Goal: Transaction & Acquisition: Purchase product/service

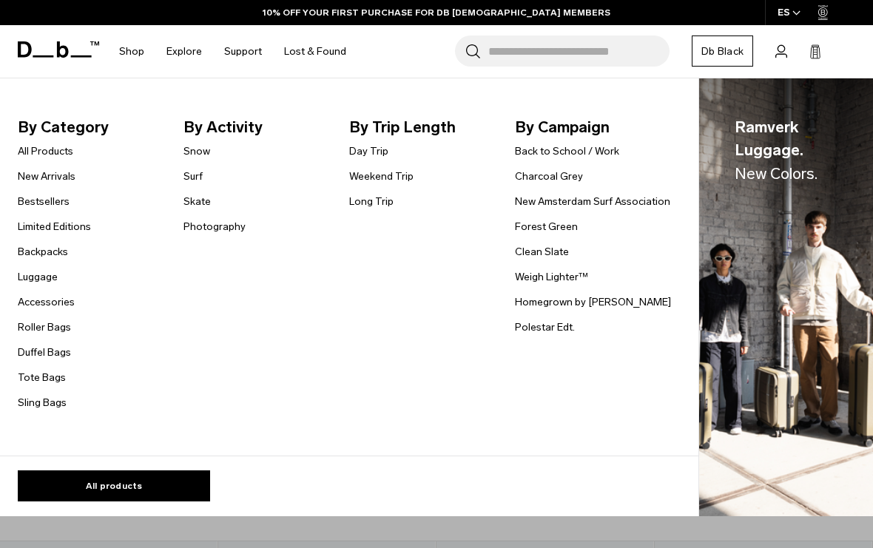
click at [30, 249] on link "Backpacks" at bounding box center [43, 252] width 50 height 16
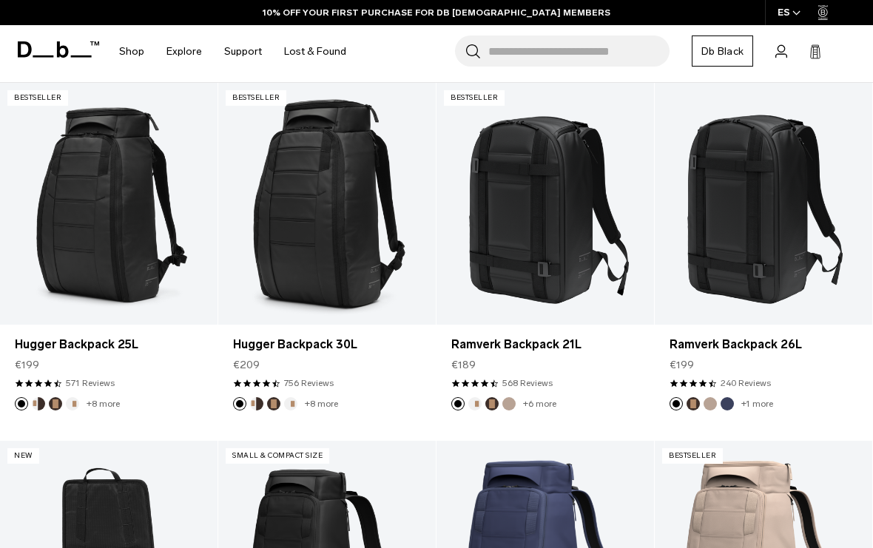
scroll to position [265, 0]
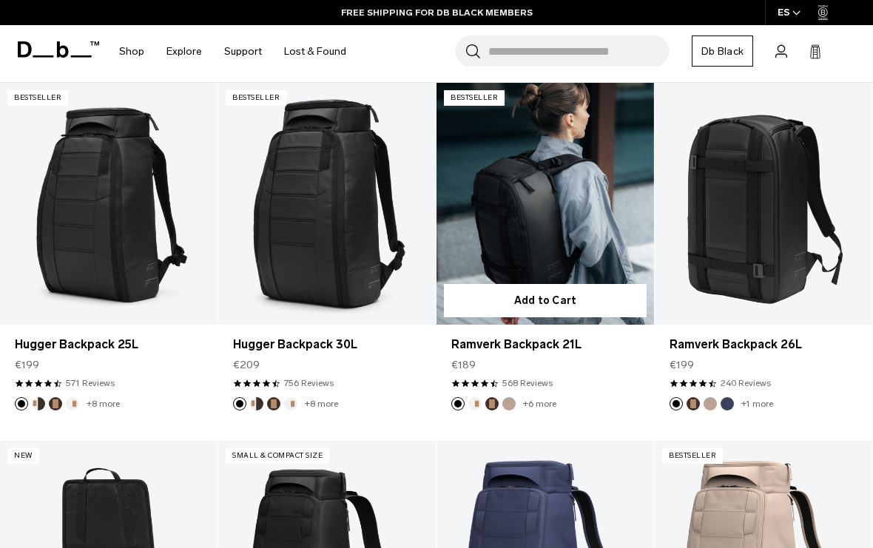
click at [544, 237] on link "Ramverk Backpack 21L" at bounding box center [544, 204] width 217 height 242
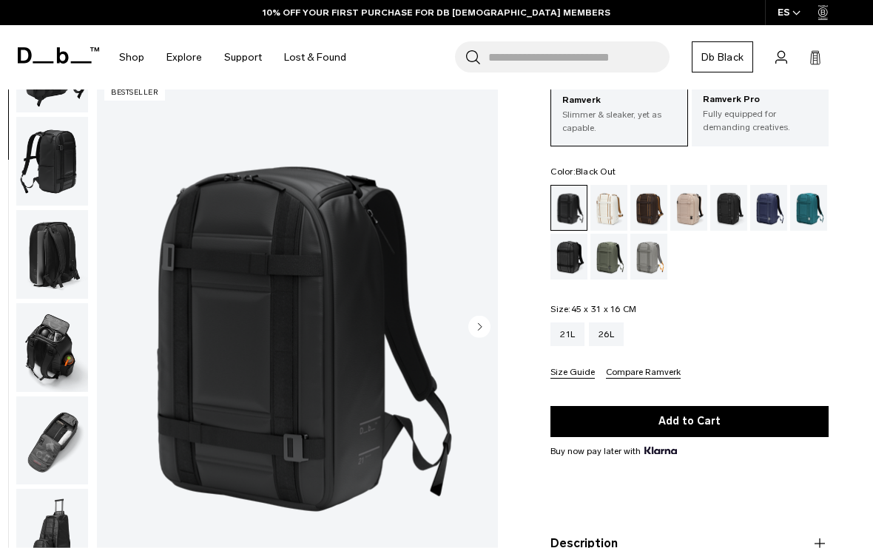
scroll to position [249, 0]
click at [46, 511] on img "button" at bounding box center [52, 533] width 72 height 89
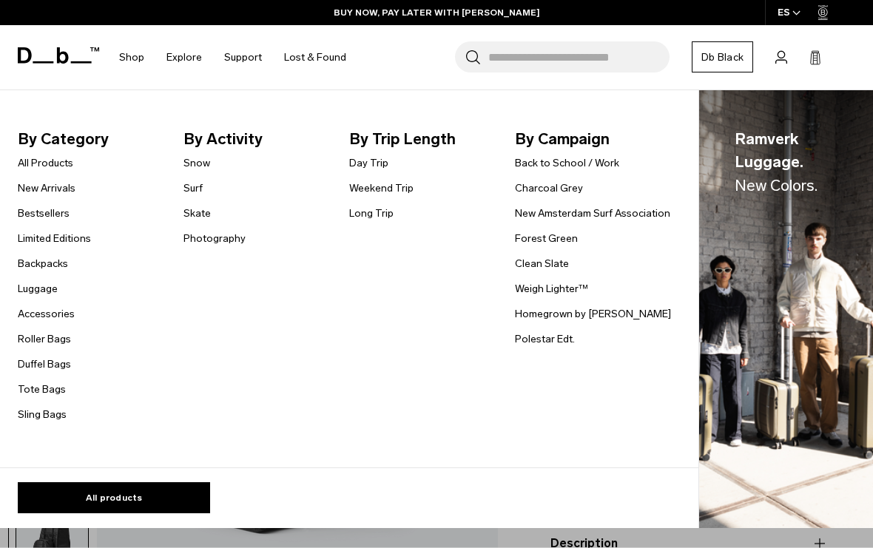
click at [63, 310] on link "Accessories" at bounding box center [46, 314] width 57 height 16
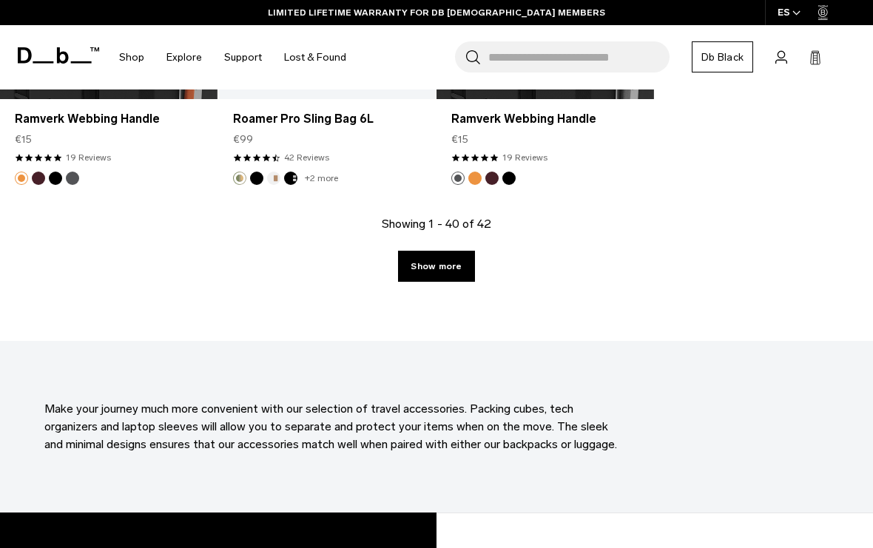
scroll to position [4112, 0]
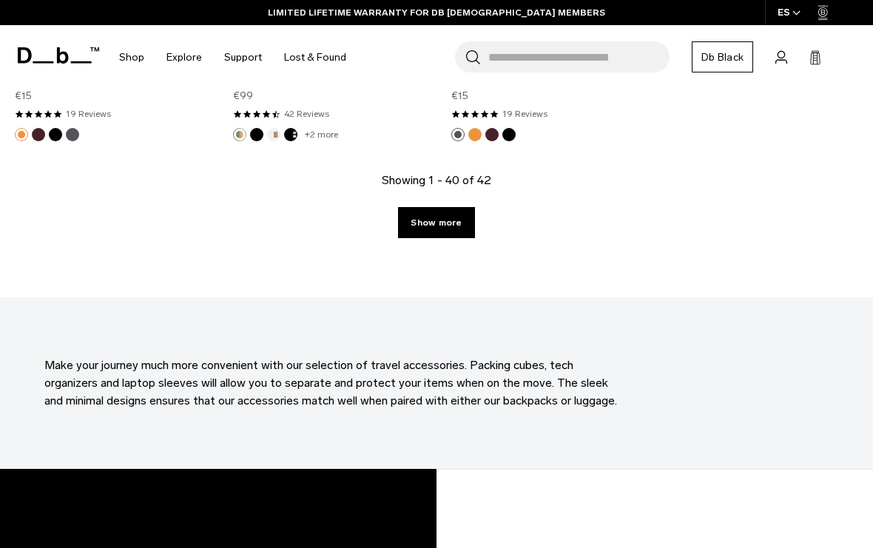
click at [459, 215] on link "Show more" at bounding box center [436, 222] width 76 height 31
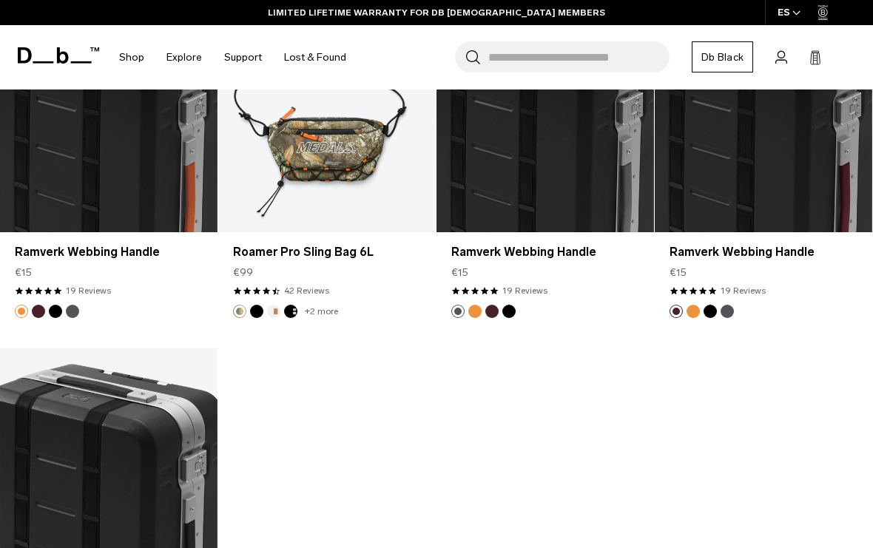
scroll to position [3719, 0]
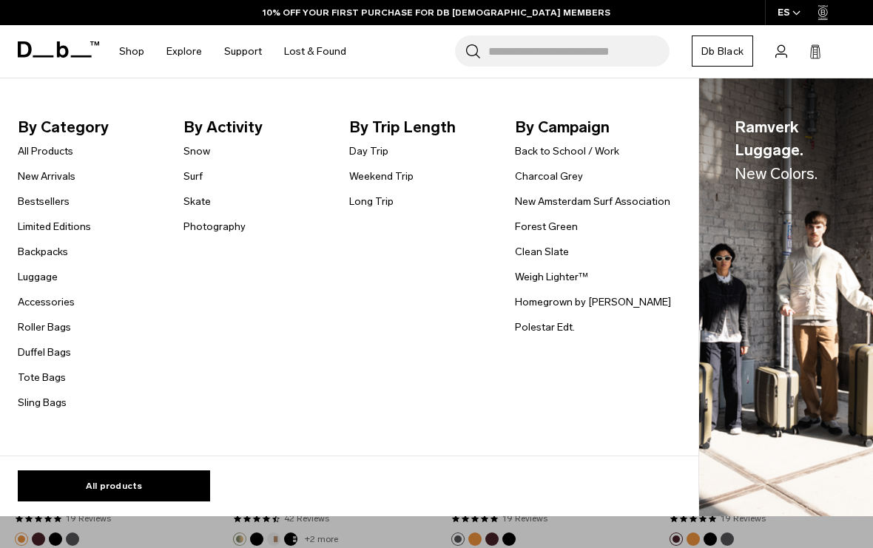
click at [57, 151] on link "All Products" at bounding box center [45, 151] width 55 height 16
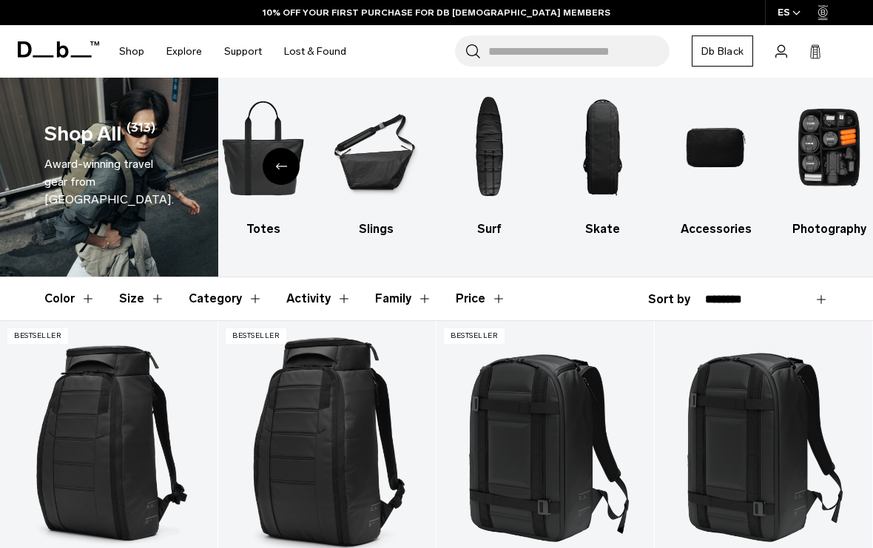
click at [822, 133] on img "10 / 10" at bounding box center [829, 147] width 87 height 131
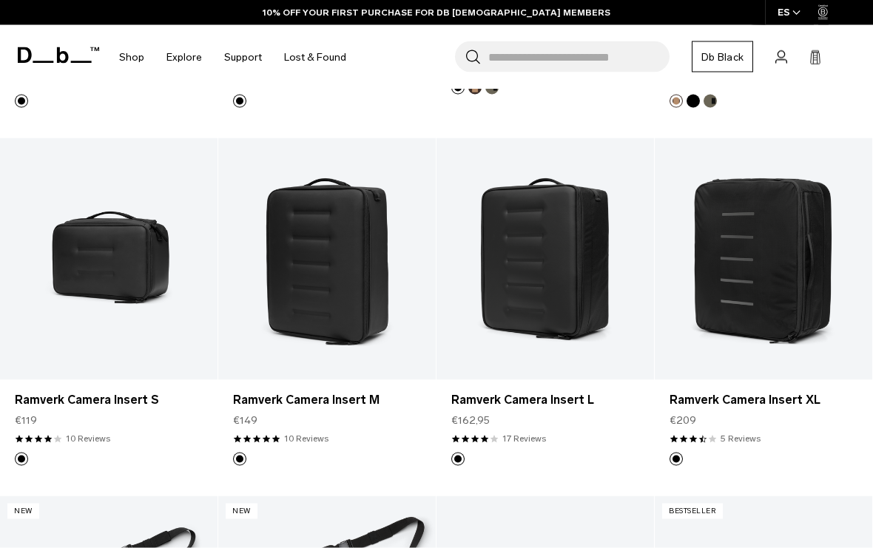
scroll to position [568, 0]
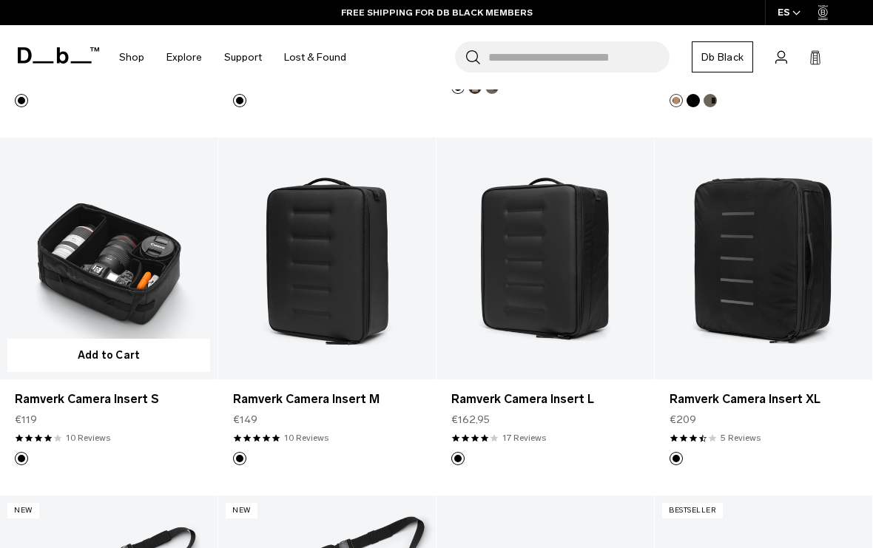
click at [107, 293] on link "Ramverk Camera Insert S" at bounding box center [108, 259] width 217 height 242
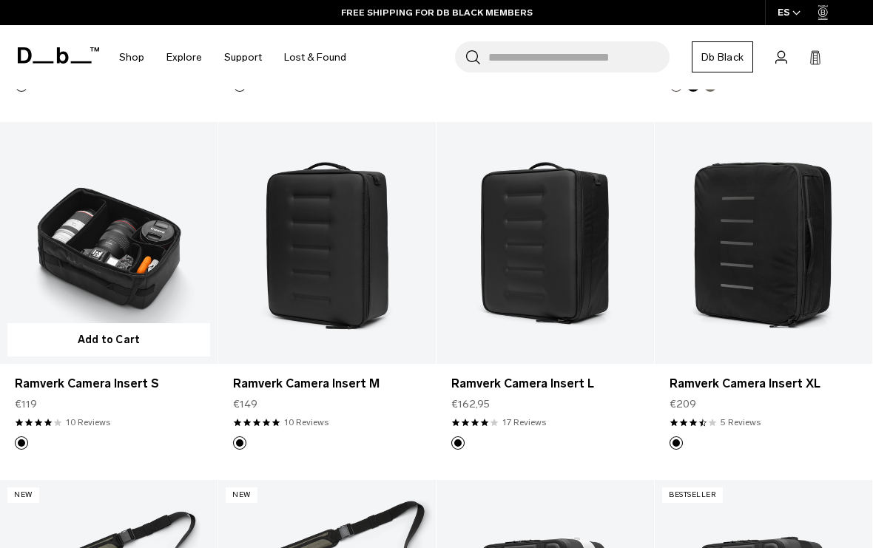
scroll to position [597, 0]
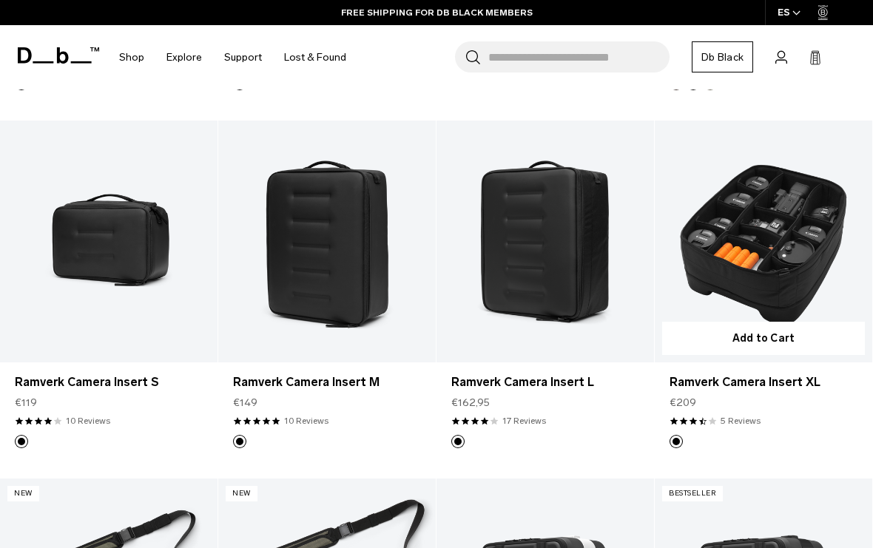
click at [757, 271] on link "Ramverk Camera Insert XL" at bounding box center [763, 242] width 217 height 242
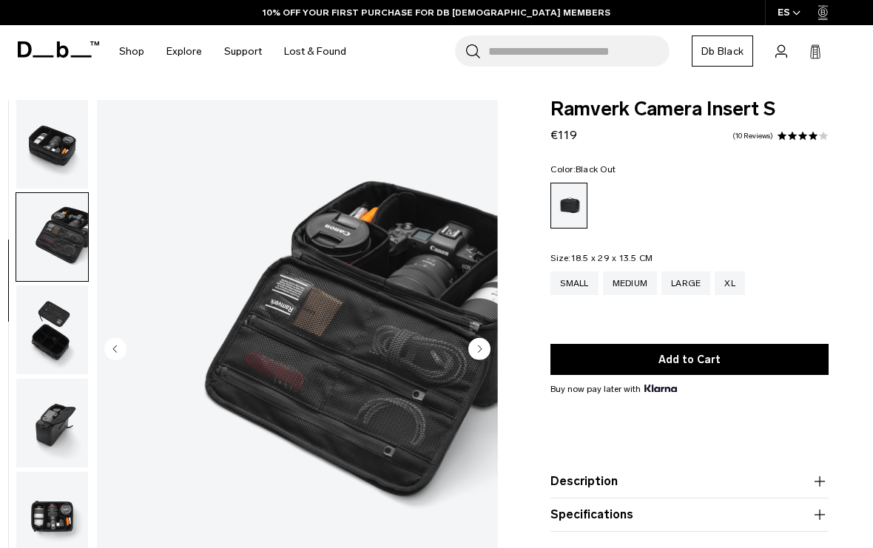
scroll to position [155, 0]
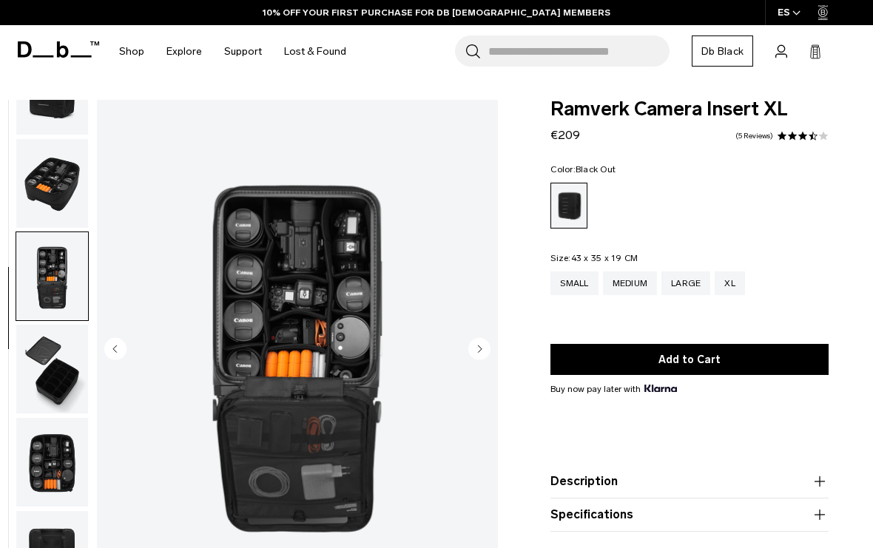
scroll to position [61, 0]
